Goal: Information Seeking & Learning: Learn about a topic

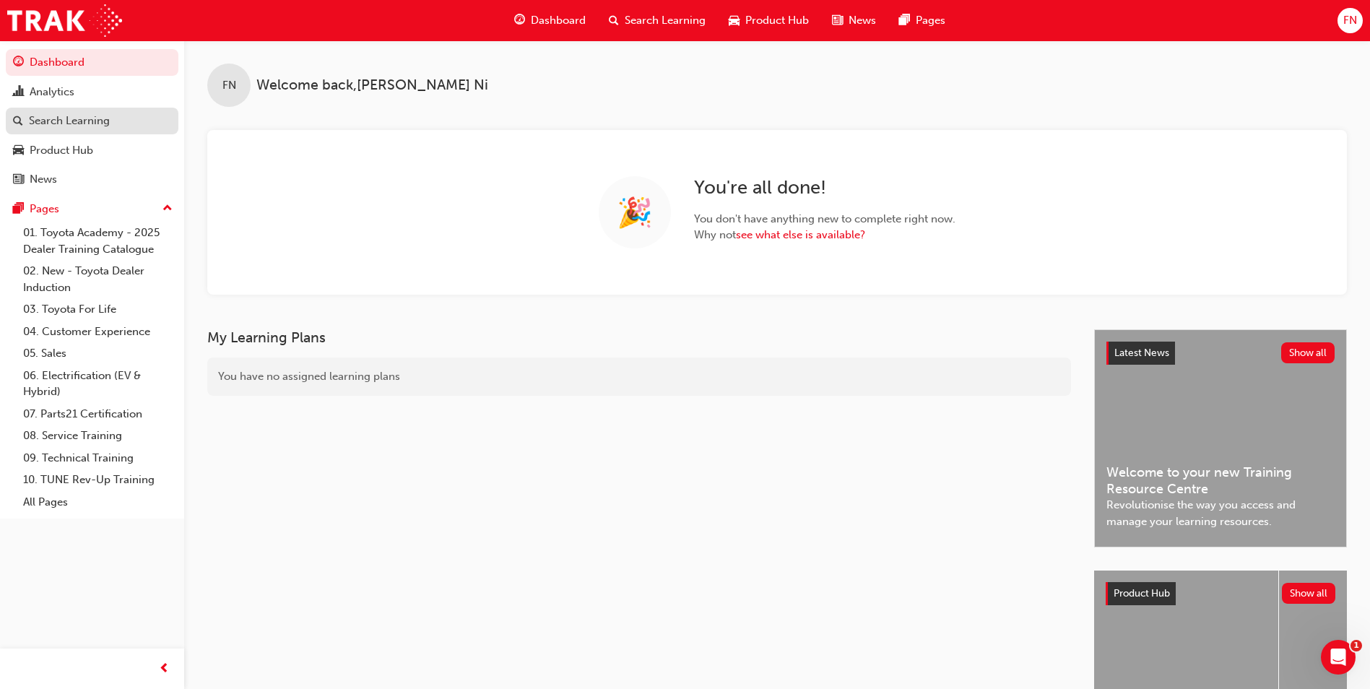
click at [102, 124] on div "Search Learning" at bounding box center [69, 121] width 81 height 17
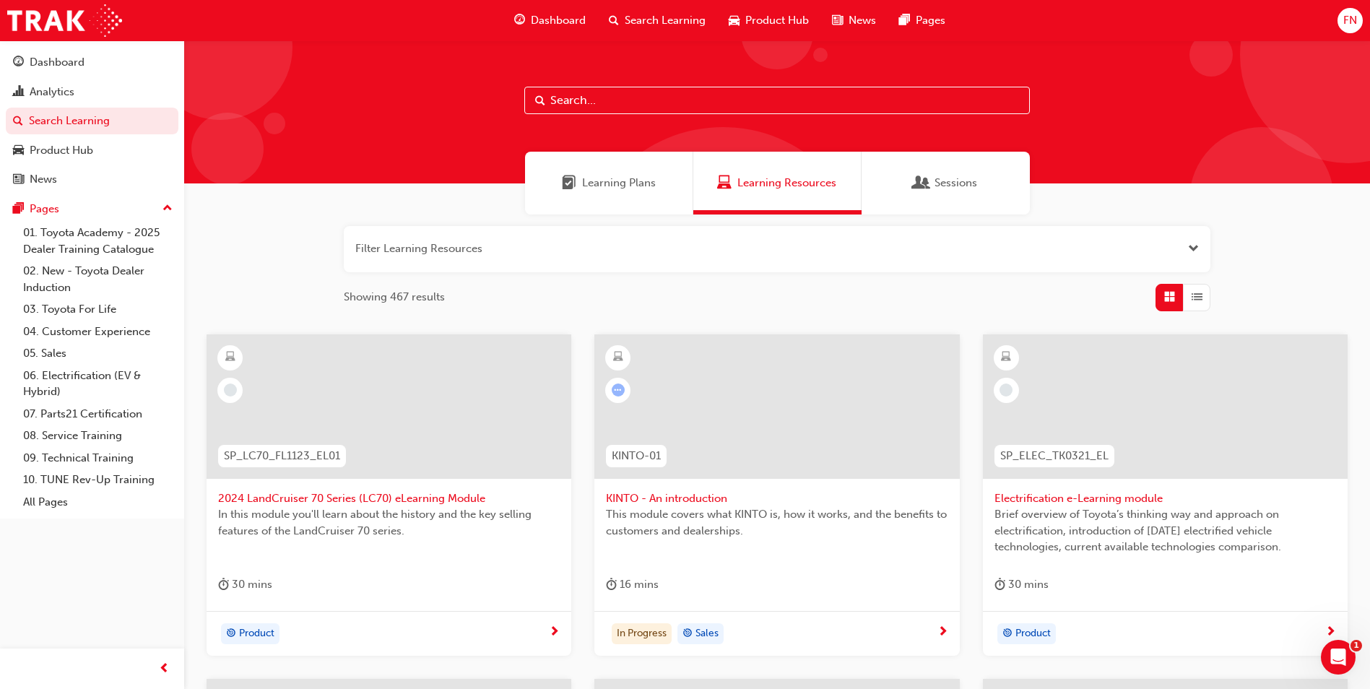
click at [612, 101] on input "text" at bounding box center [777, 100] width 506 height 27
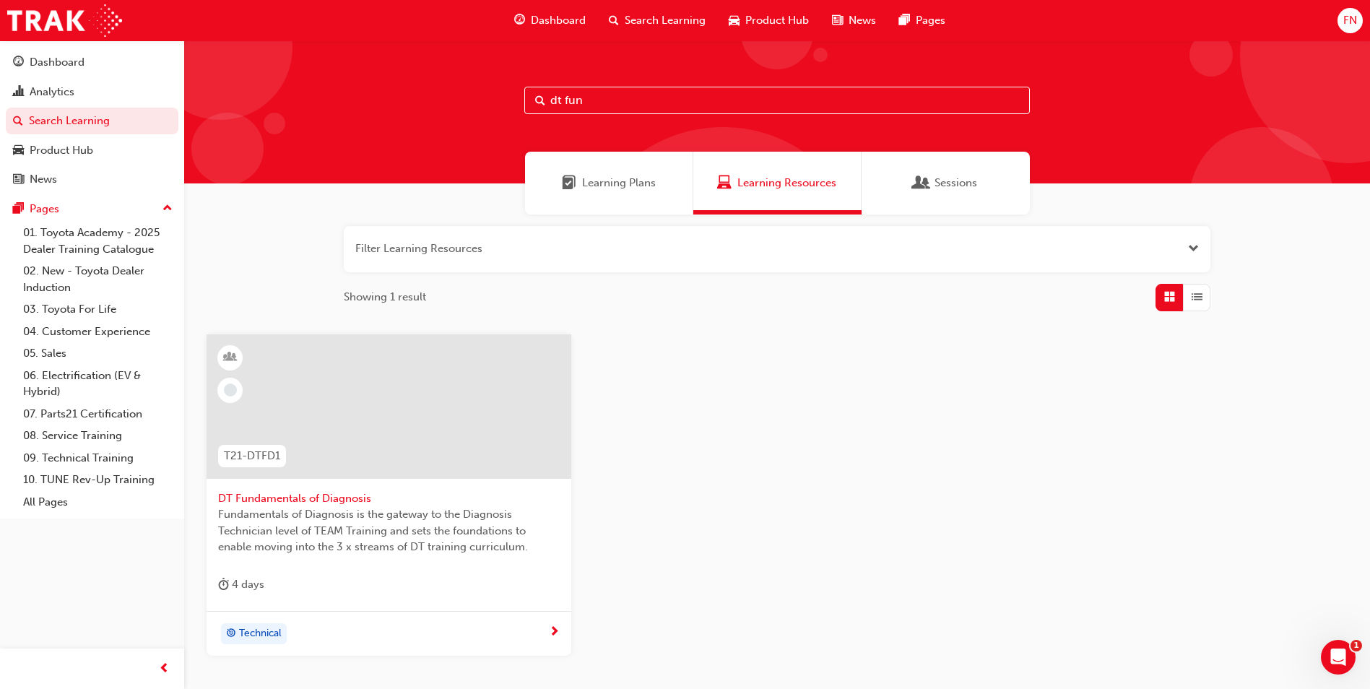
type input "dt fun"
click at [342, 508] on span "Fundamentals of Diagnosis is the gateway to the Diagnosis Technician level of T…" at bounding box center [389, 530] width 342 height 49
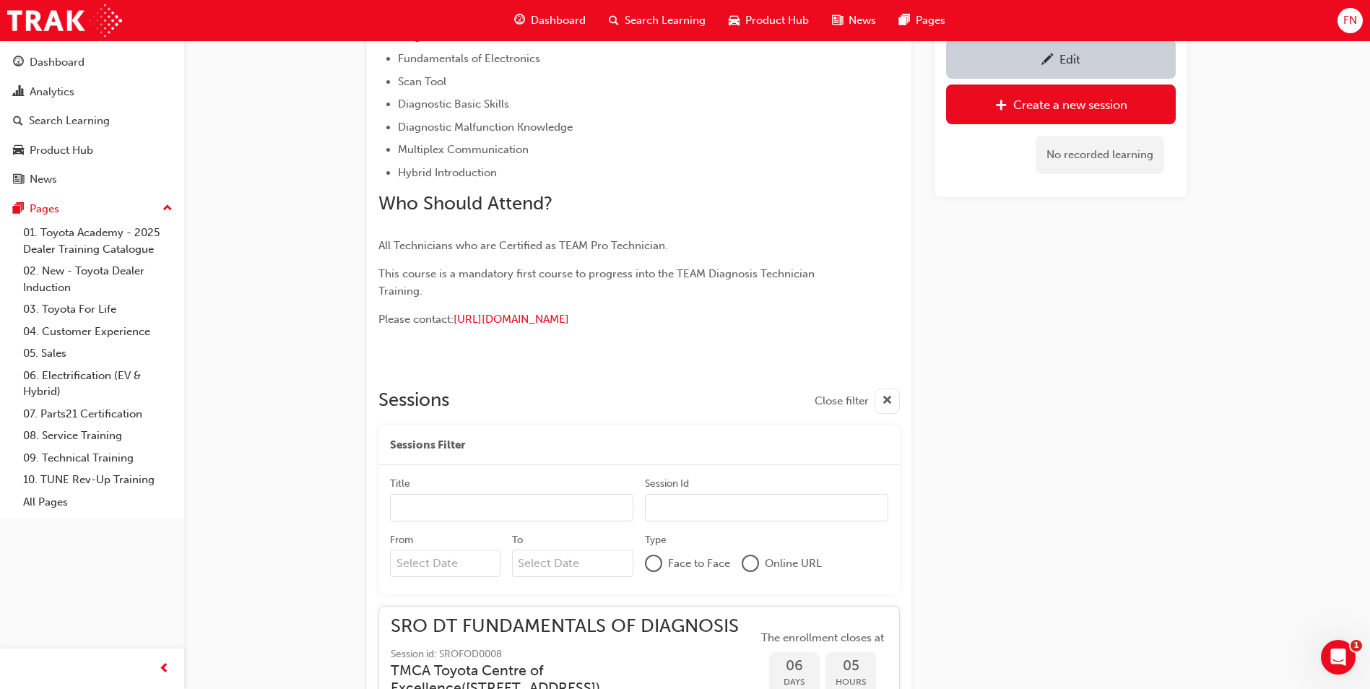
scroll to position [638, 0]
click at [1069, 56] on div "Edit" at bounding box center [1070, 59] width 21 height 14
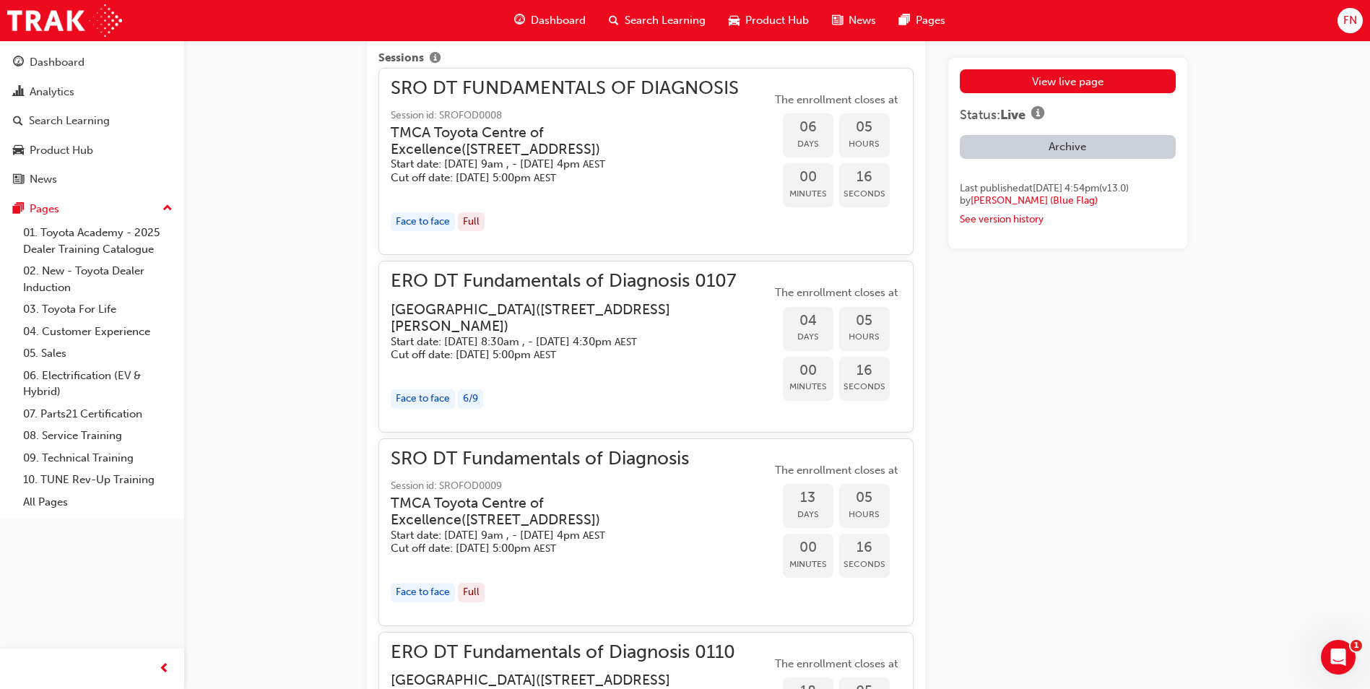
scroll to position [2673, 0]
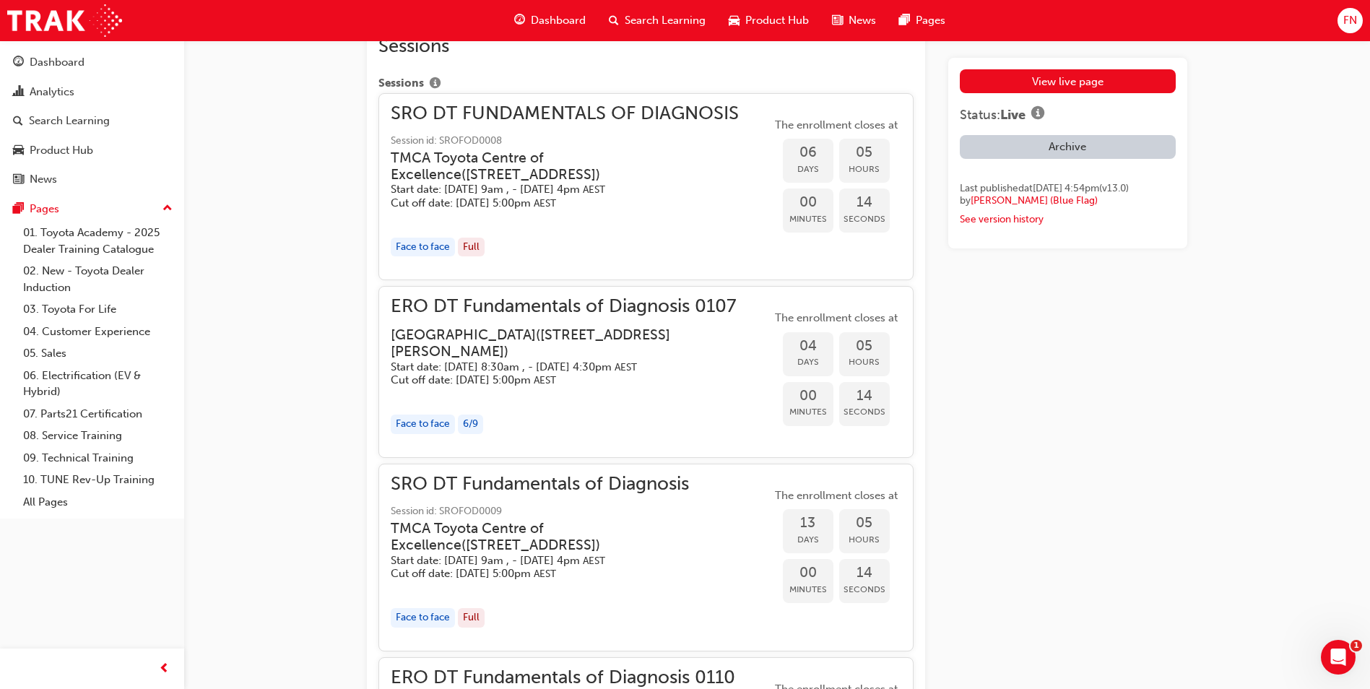
click at [491, 353] on h3 "[GEOGRAPHIC_DATA] ( [STREET_ADDRESS][PERSON_NAME] )" at bounding box center [570, 344] width 358 height 34
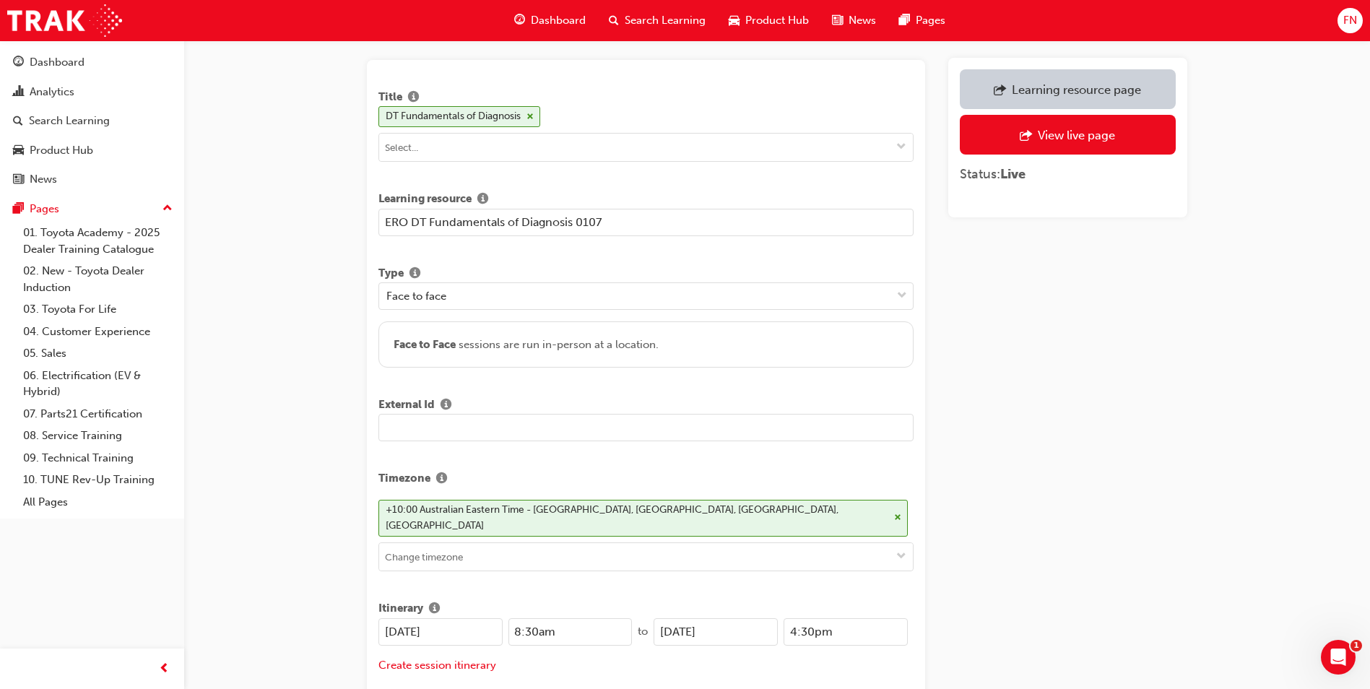
scroll to position [72, 0]
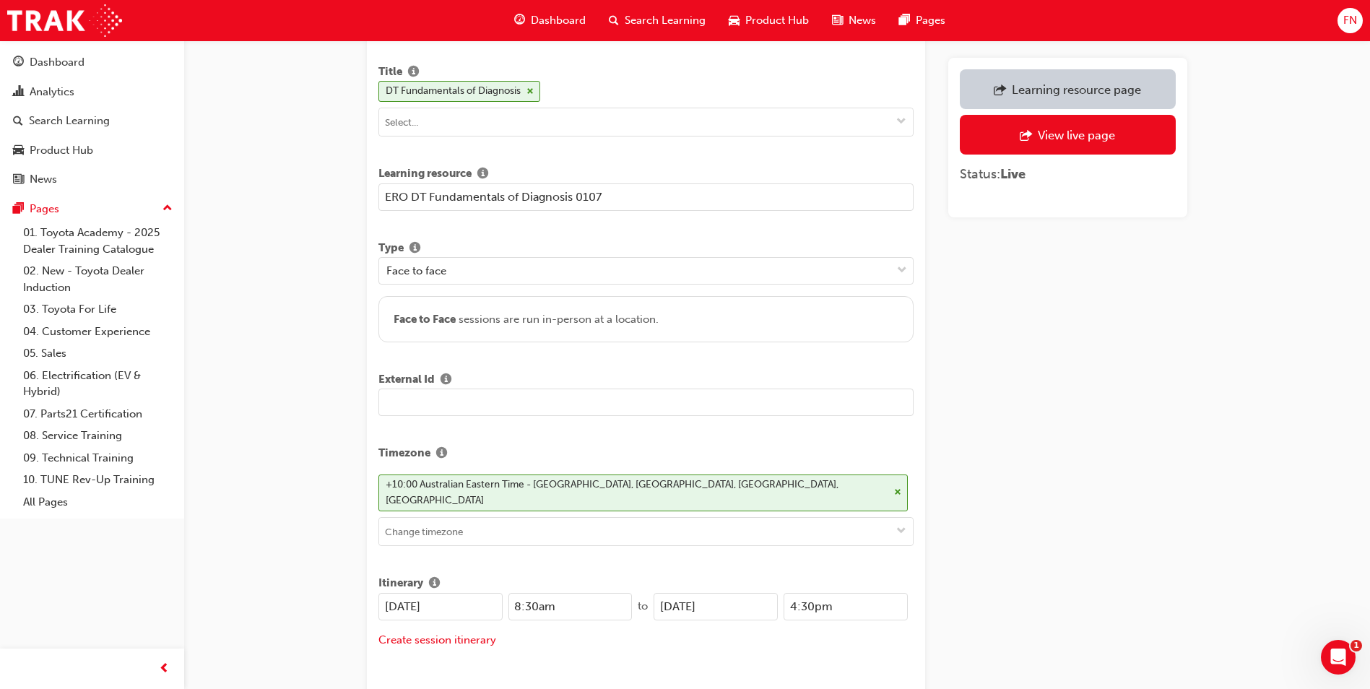
click at [425, 405] on input "text" at bounding box center [646, 402] width 535 height 27
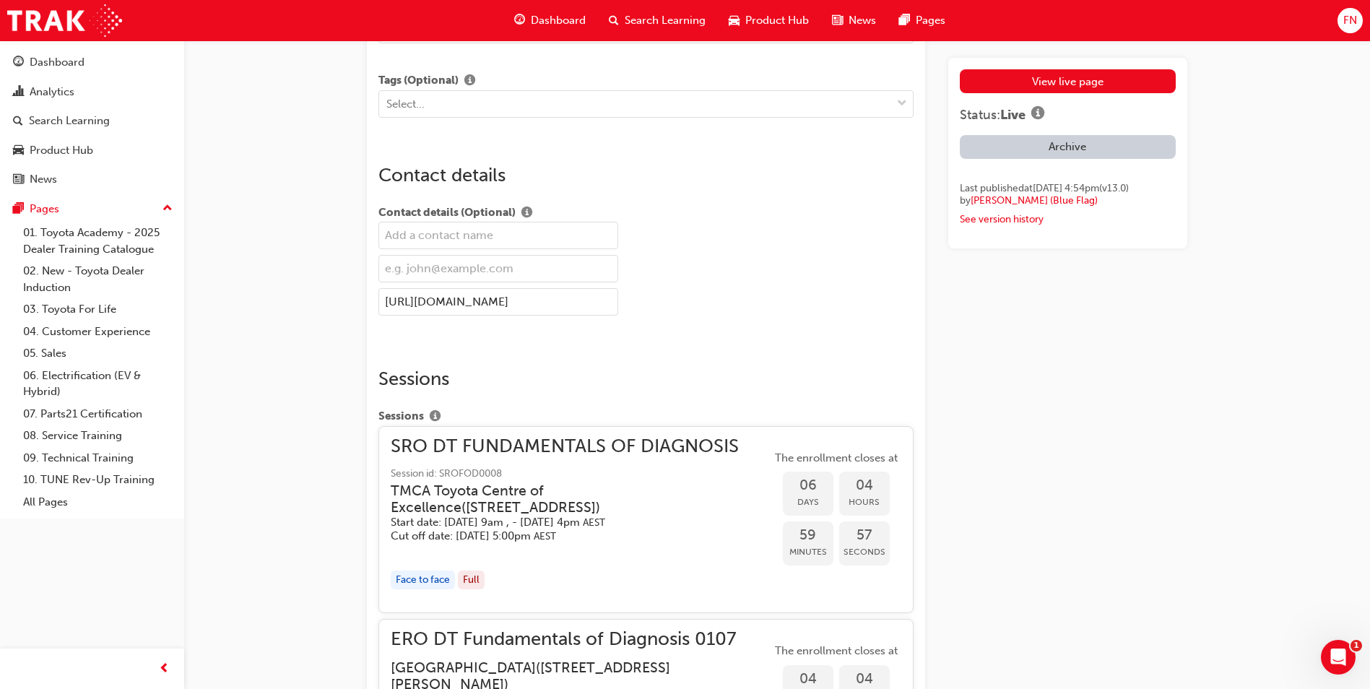
scroll to position [2422, 0]
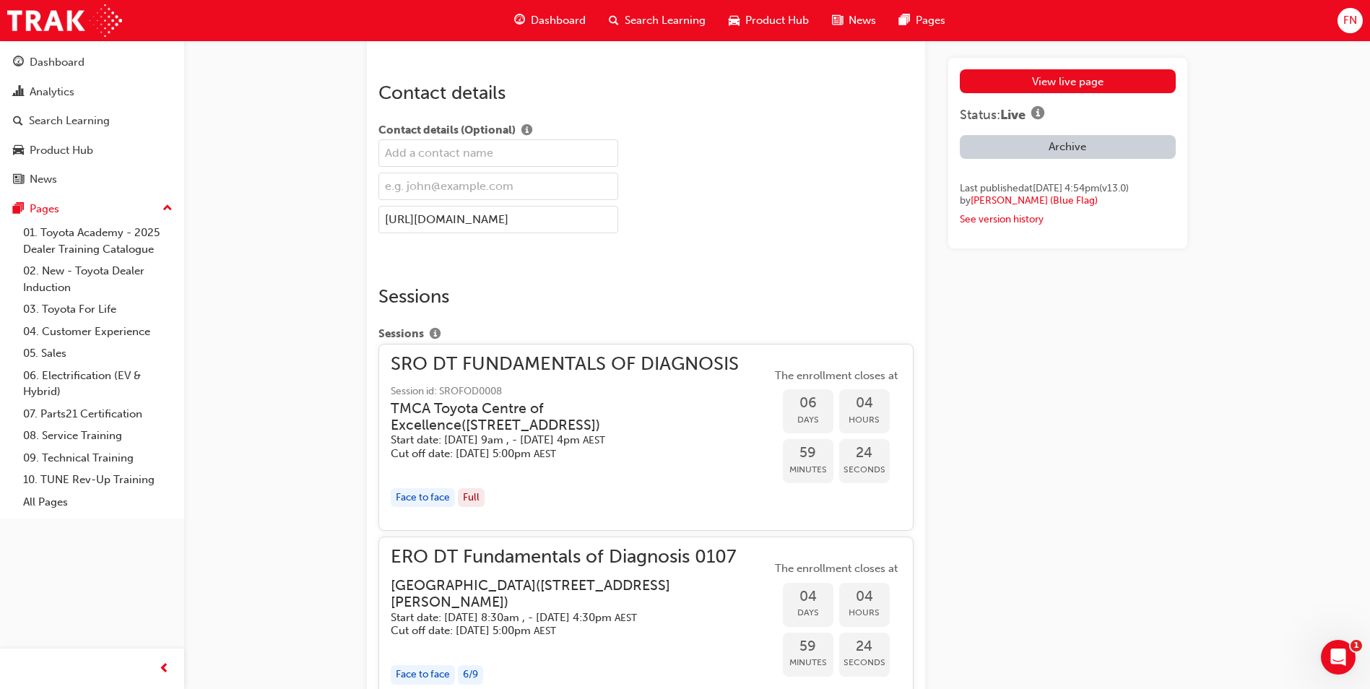
drag, startPoint x: 525, startPoint y: 387, endPoint x: 407, endPoint y: 390, distance: 118.5
click at [407, 390] on span "Session id: SROFOD0008" at bounding box center [581, 392] width 381 height 17
